Goal: Task Accomplishment & Management: Use online tool/utility

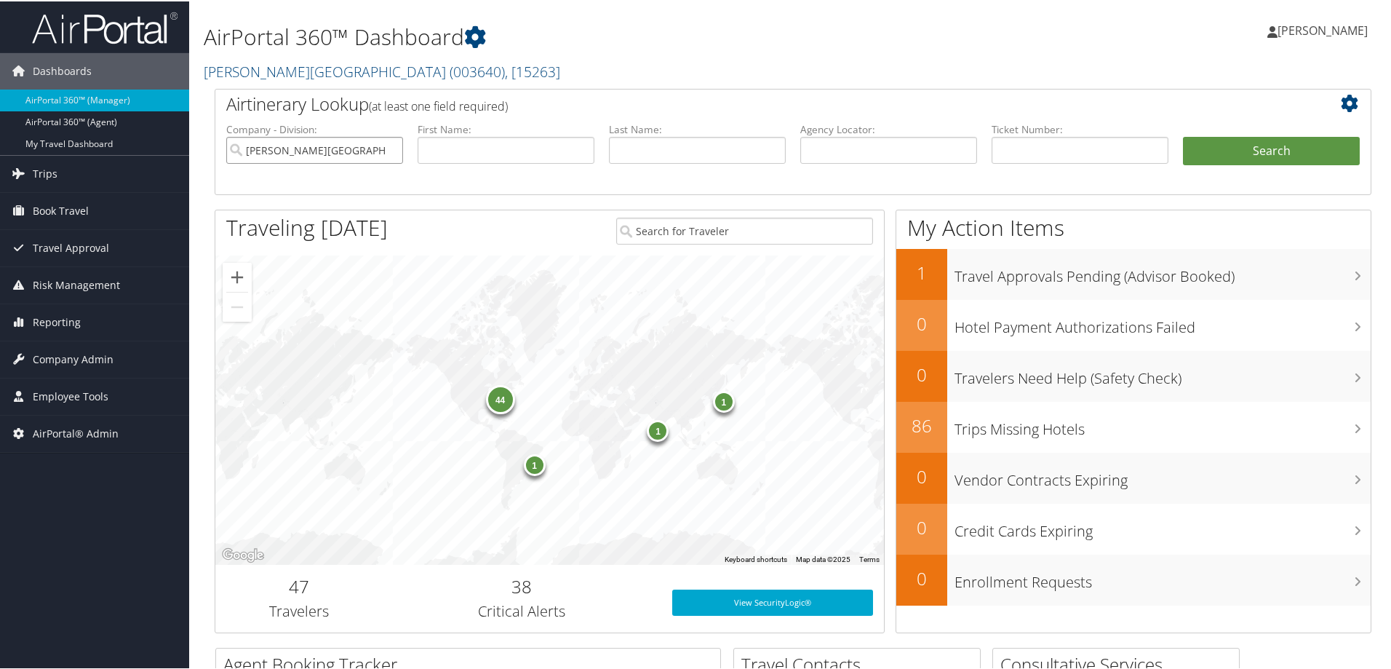
click at [391, 148] on input "Troy University" at bounding box center [314, 148] width 177 height 27
click at [880, 151] on input "text" at bounding box center [888, 148] width 177 height 27
paste input "CC2RN2"
type input "CC2RN2"
click at [1137, 157] on input "text" at bounding box center [1080, 148] width 177 height 27
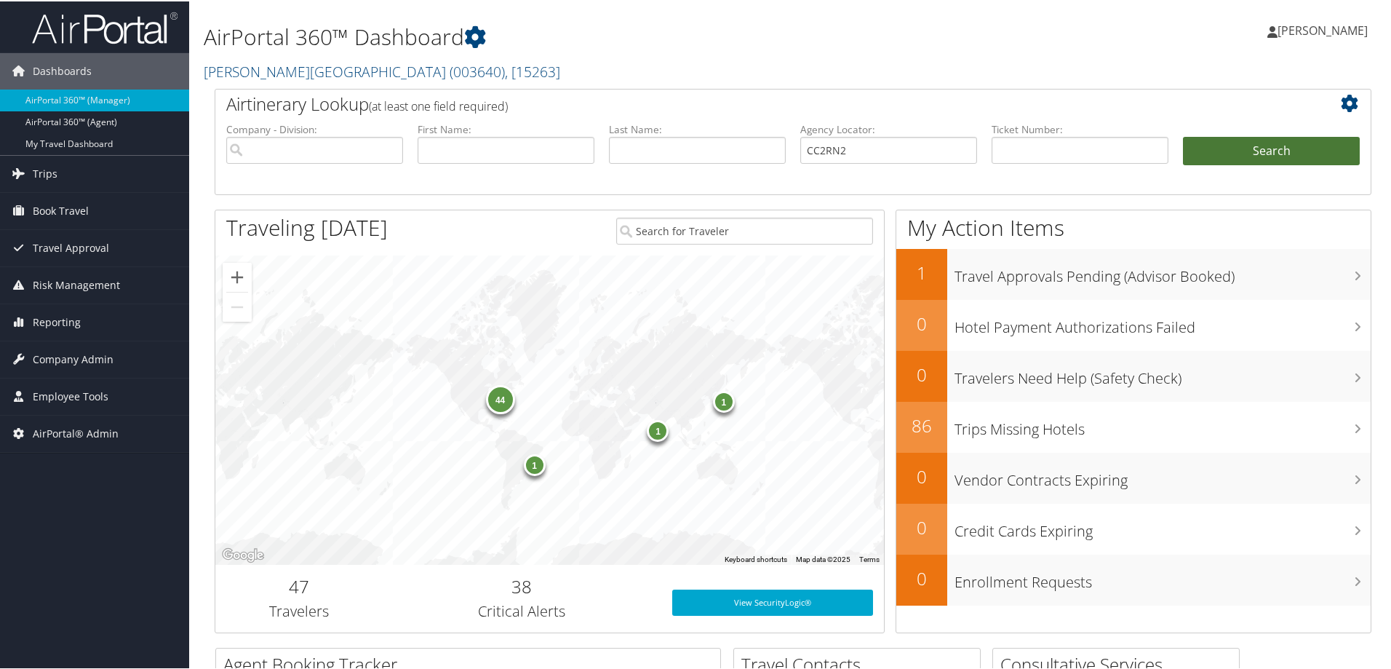
click at [1184, 161] on button "Search" at bounding box center [1271, 149] width 177 height 29
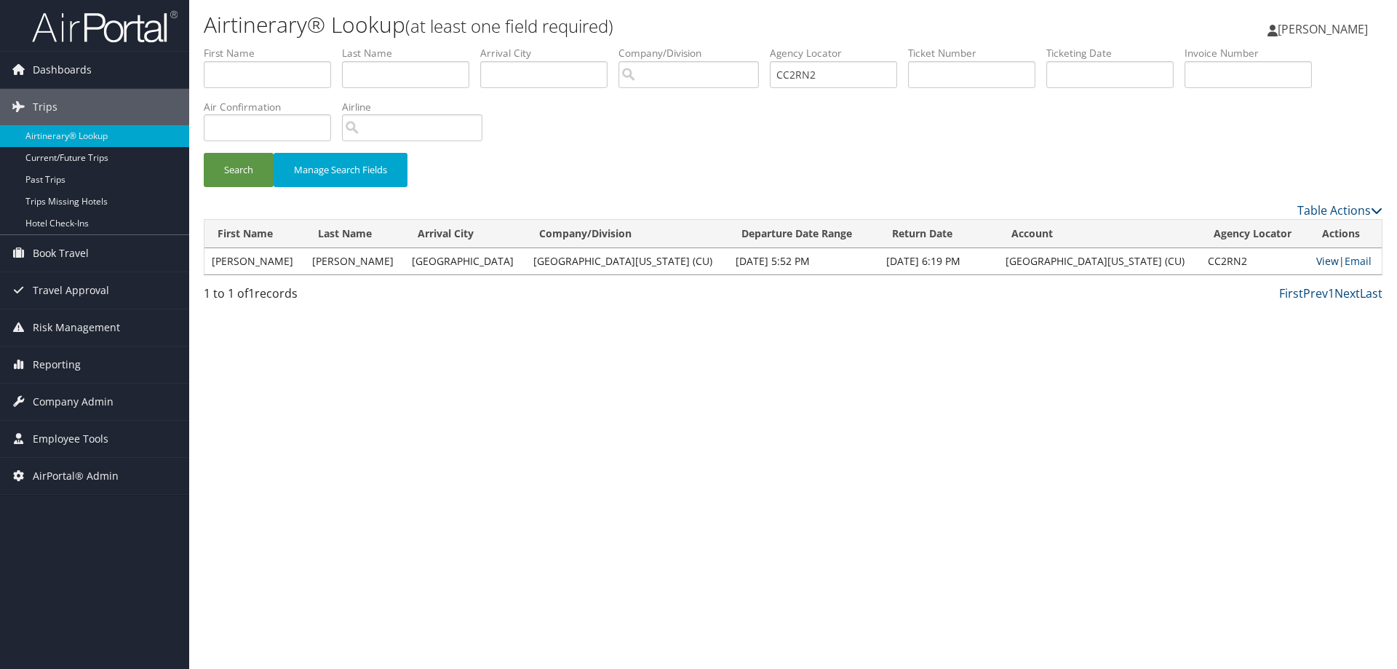
click at [1316, 263] on link "View" at bounding box center [1327, 261] width 23 height 14
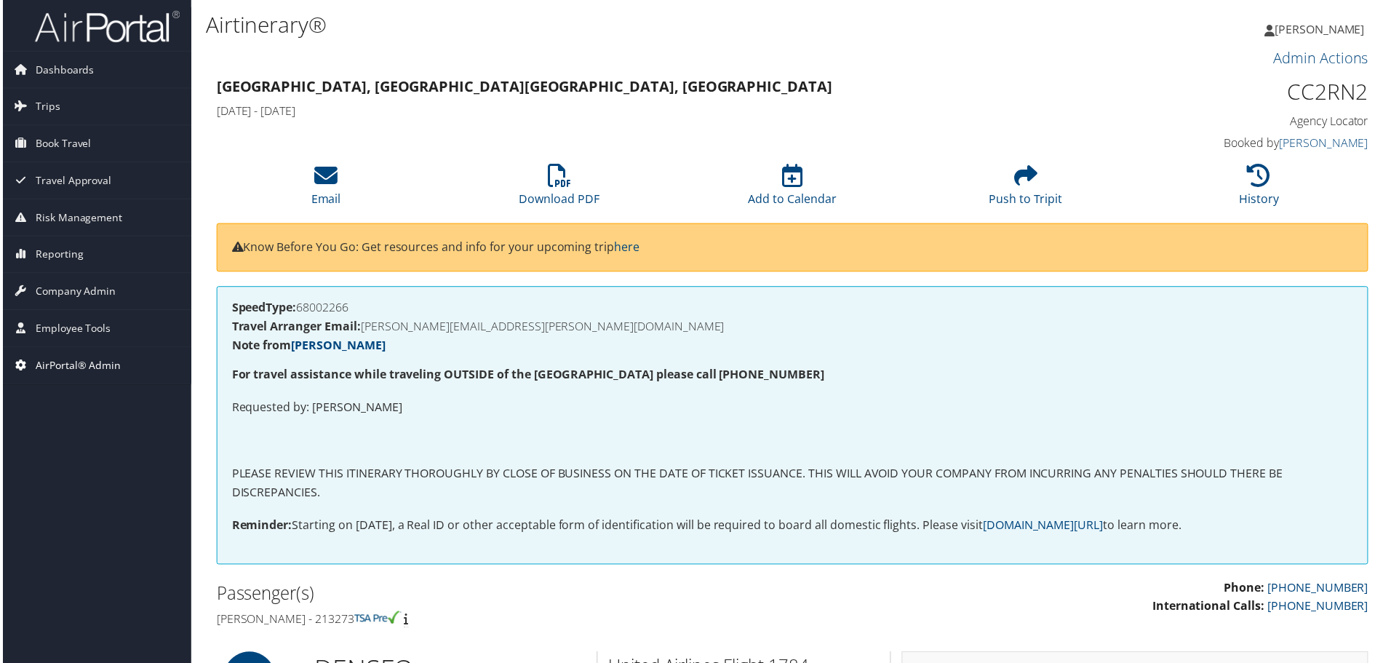
click at [69, 365] on span "AirPortal® Admin" at bounding box center [76, 367] width 86 height 36
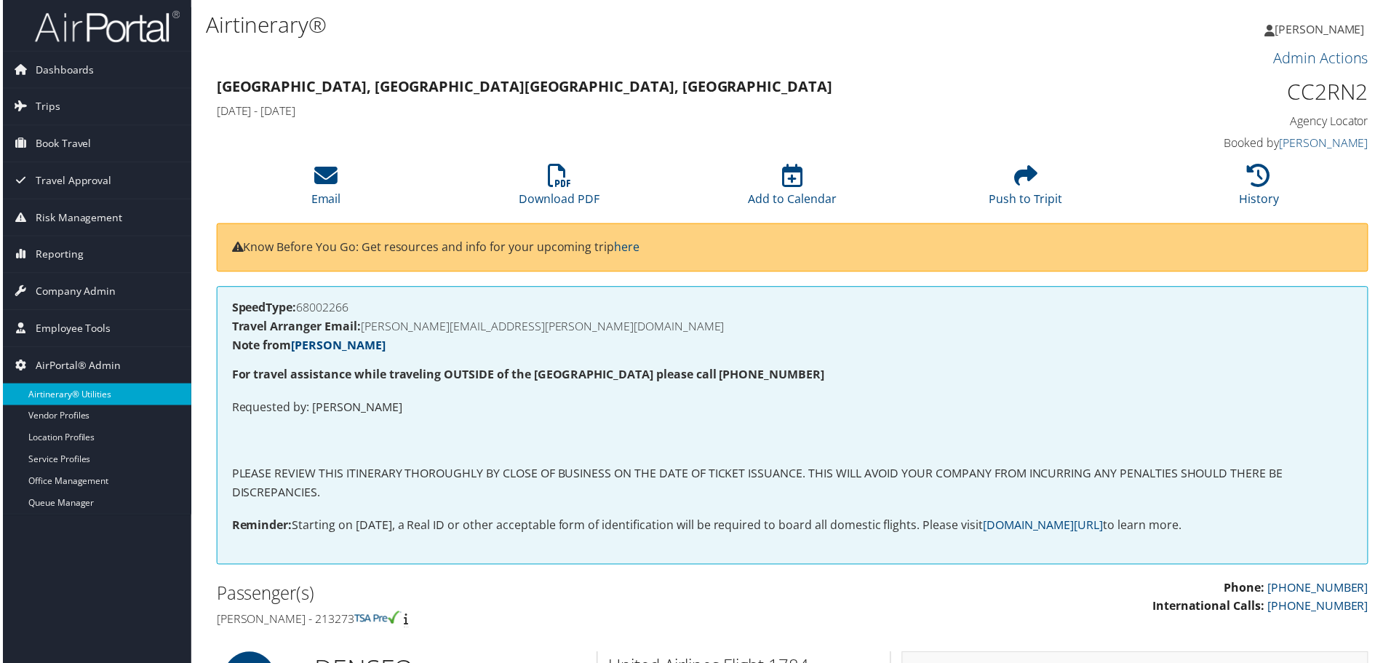
click at [90, 395] on link "Airtinerary® Utilities" at bounding box center [94, 396] width 189 height 22
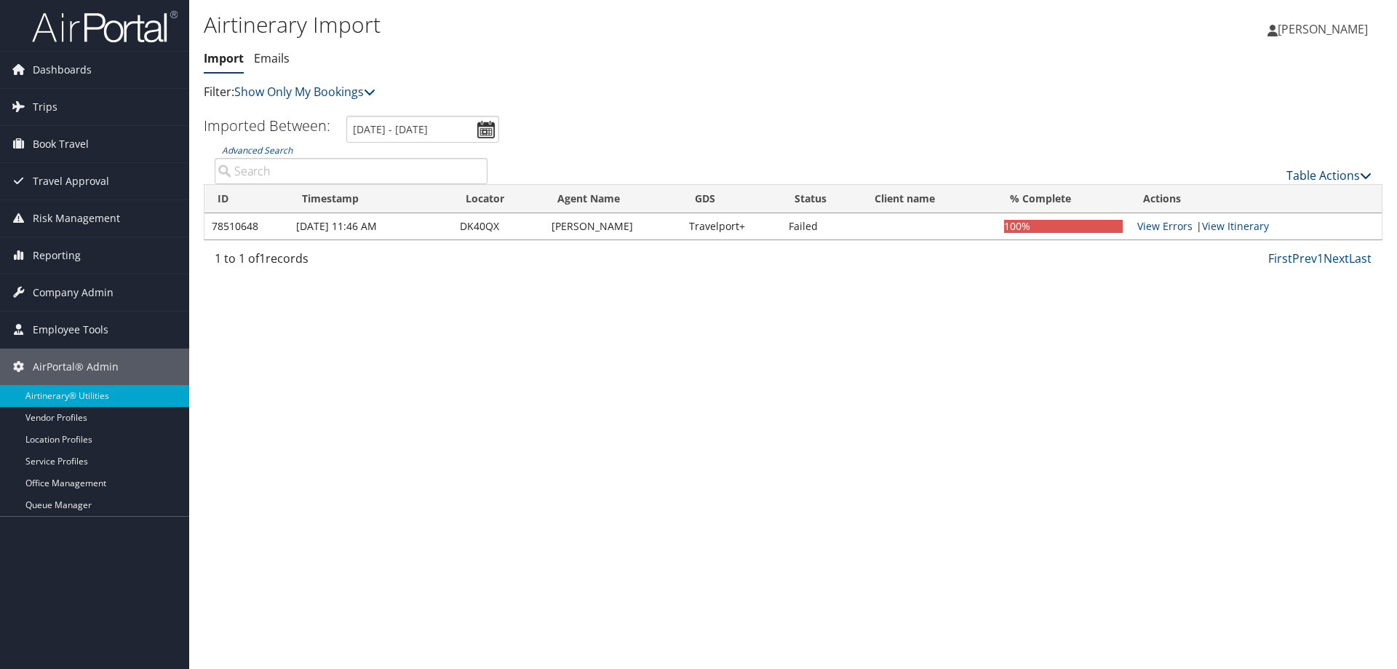
click at [1310, 170] on link "Table Actions" at bounding box center [1328, 175] width 85 height 16
click at [1251, 224] on link "Import Itinerary" at bounding box center [1280, 222] width 191 height 25
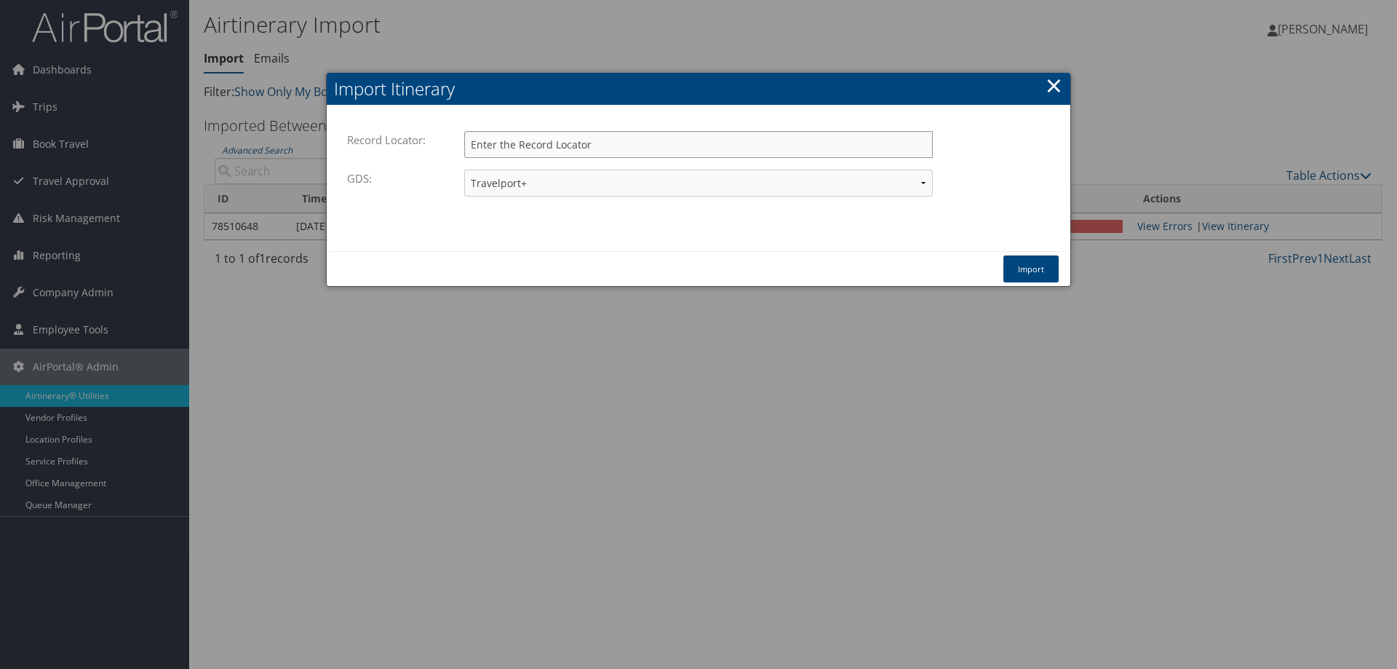
click at [509, 143] on input "Record Locator:" at bounding box center [698, 144] width 469 height 27
paste input "jfgujq"
type input "jfgujq"
click at [1041, 269] on button "Import" at bounding box center [1030, 268] width 55 height 27
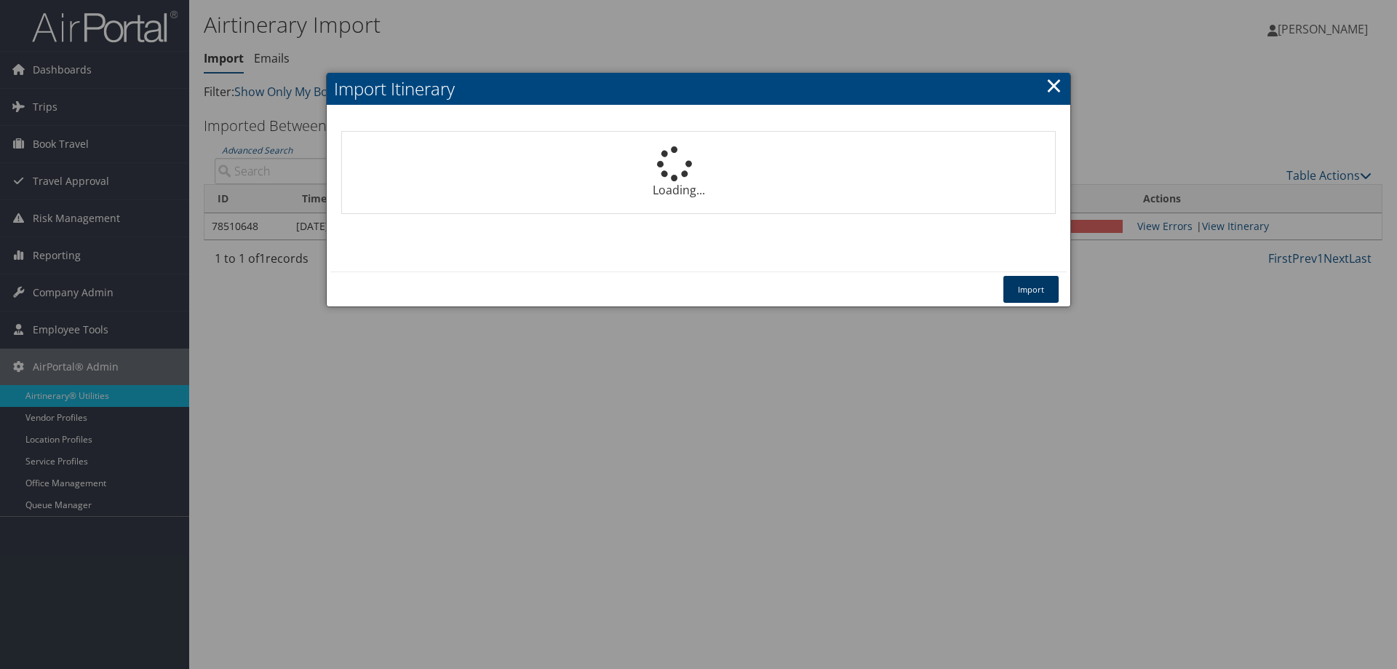
select select "1P"
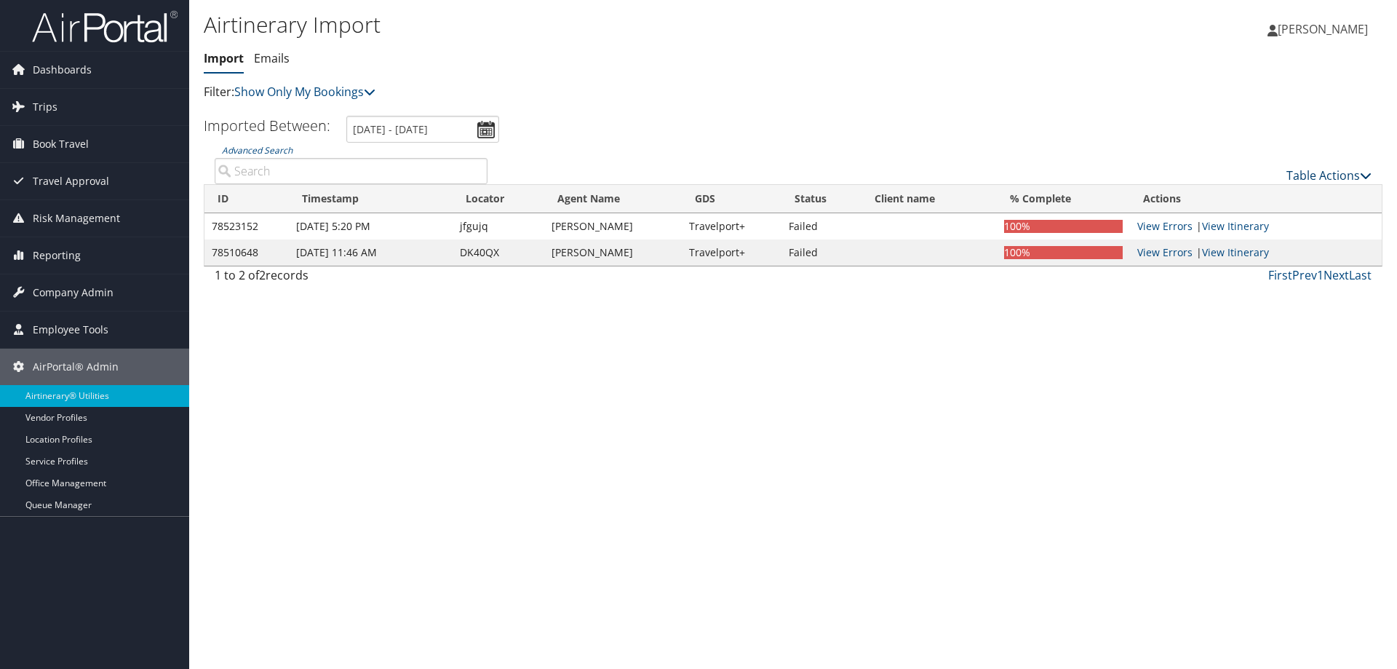
click at [1344, 172] on link "Table Actions" at bounding box center [1328, 175] width 85 height 16
click at [1264, 226] on link "Import Itinerary" at bounding box center [1280, 222] width 191 height 25
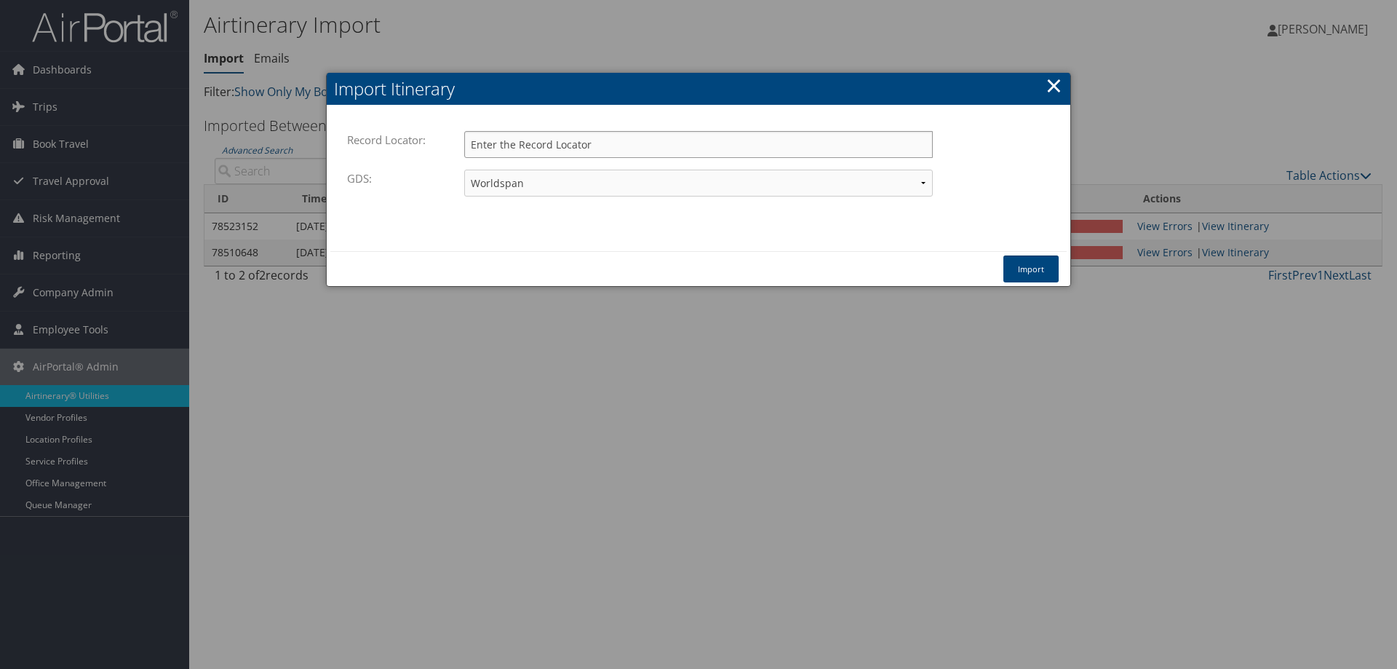
click at [528, 148] on input "Record Locator:" at bounding box center [698, 144] width 469 height 27
paste input "jfgujq"
type input "jfgujq"
click at [1025, 273] on button "Import" at bounding box center [1030, 268] width 55 height 27
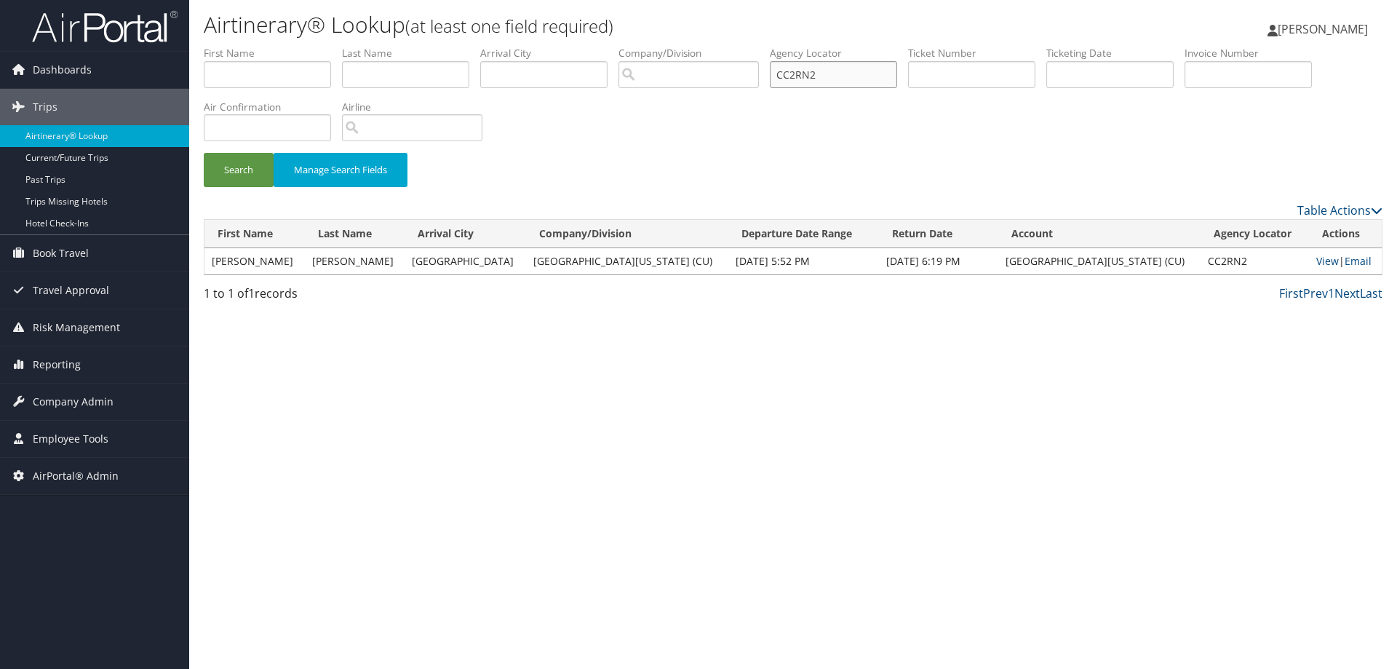
drag, startPoint x: 843, startPoint y: 76, endPoint x: 651, endPoint y: 48, distance: 194.2
click at [687, 46] on ul "First Name Last Name Departure City Arrival City Company/Division Airport/City …" at bounding box center [793, 46] width 1179 height 0
type input "jfgujq"
click at [204, 153] on button "Search" at bounding box center [239, 170] width 70 height 34
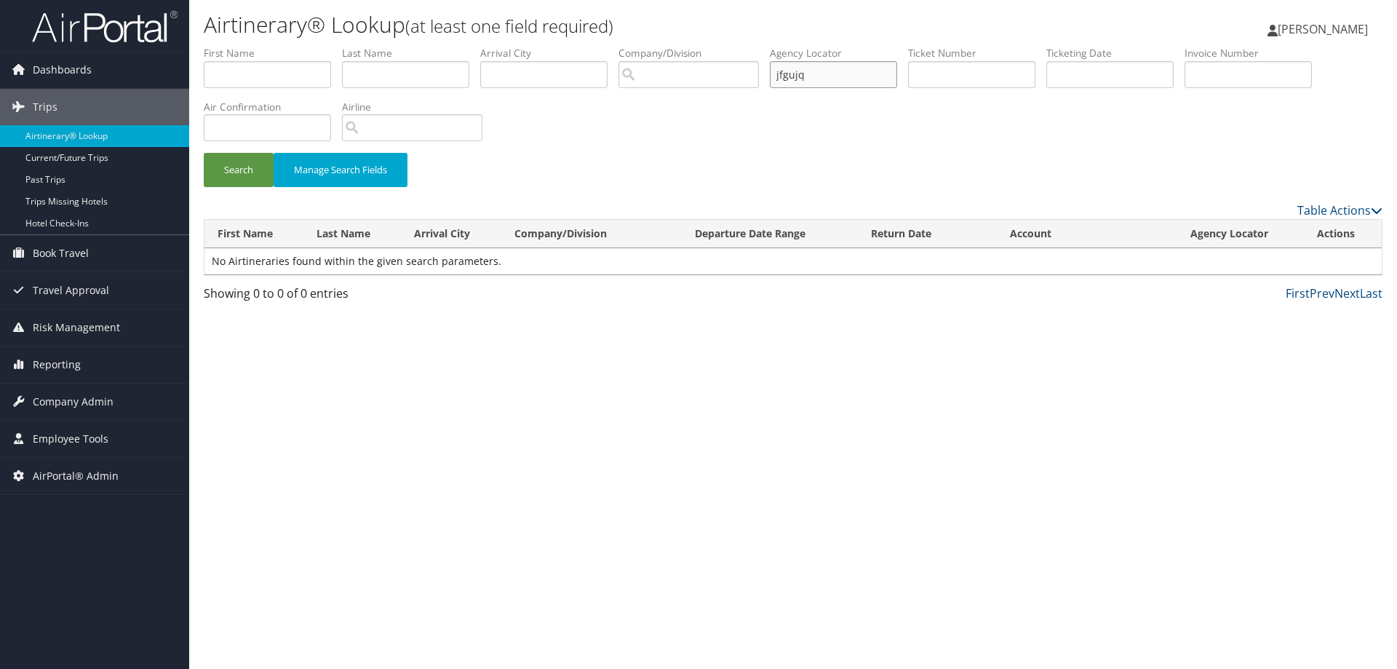
drag, startPoint x: 820, startPoint y: 80, endPoint x: 749, endPoint y: 73, distance: 71.6
click at [749, 46] on ul "First Name Last Name Departure City Arrival City Company/Division Airport/City …" at bounding box center [793, 46] width 1179 height 0
